Goal: Navigation & Orientation: Find specific page/section

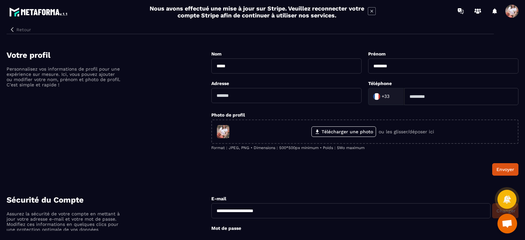
click at [19, 30] on button "Retour" at bounding box center [20, 29] width 27 height 9
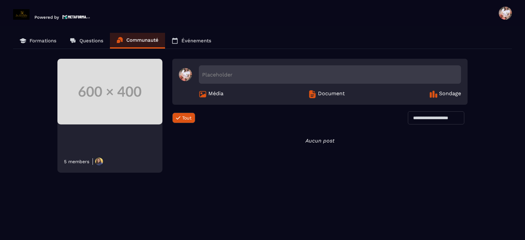
click at [38, 39] on p "Formations" at bounding box center [43, 41] width 27 height 6
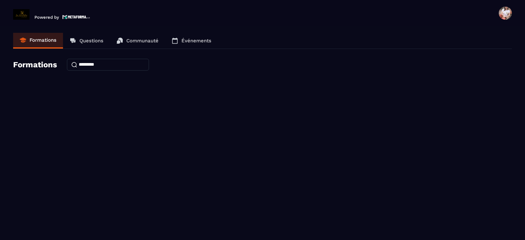
click at [46, 64] on h4 "Formations" at bounding box center [35, 64] width 44 height 9
click at [202, 102] on section "Formations Questions Communauté Événements Formations" at bounding box center [262, 134] width 525 height 216
click at [62, 17] on img at bounding box center [76, 17] width 28 height 6
click at [92, 65] on input at bounding box center [108, 65] width 82 height 12
type input "*"
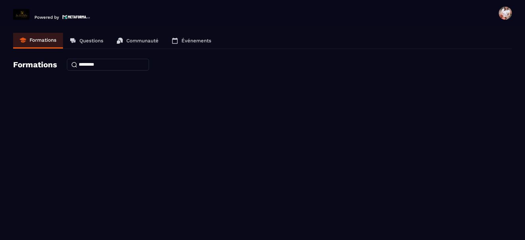
click at [89, 40] on p "Questions" at bounding box center [91, 41] width 24 height 6
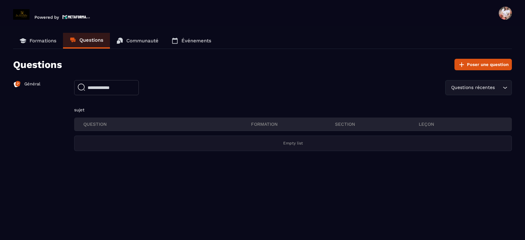
click at [30, 84] on p "Général" at bounding box center [32, 84] width 16 height 6
click at [186, 40] on p "Événements" at bounding box center [196, 41] width 30 height 6
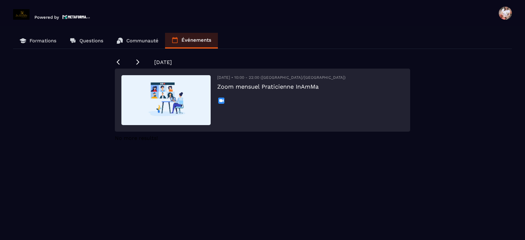
click at [174, 89] on img at bounding box center [165, 100] width 89 height 50
click at [49, 38] on p "Formations" at bounding box center [43, 41] width 27 height 6
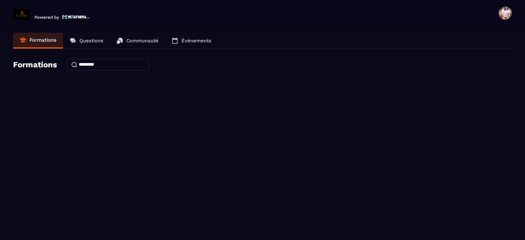
click at [506, 8] on span at bounding box center [505, 13] width 13 height 13
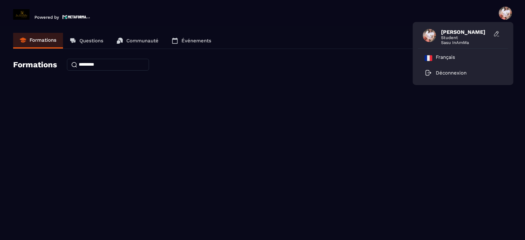
click at [449, 39] on span "Student" at bounding box center [465, 37] width 49 height 5
click at [425, 35] on span at bounding box center [429, 35] width 13 height 13
click at [496, 31] on icon at bounding box center [496, 34] width 7 height 7
